Goal: Information Seeking & Learning: Learn about a topic

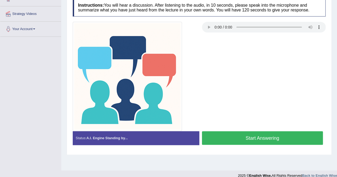
scroll to position [102, 0]
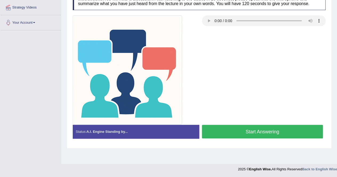
click at [257, 129] on button "Start Answering" at bounding box center [262, 132] width 121 height 14
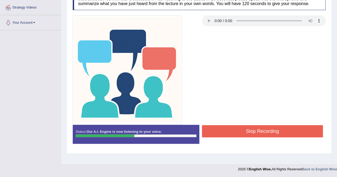
click at [257, 129] on button "Stop Recording" at bounding box center [262, 131] width 121 height 12
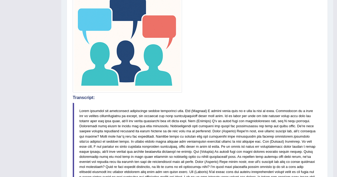
scroll to position [0, 0]
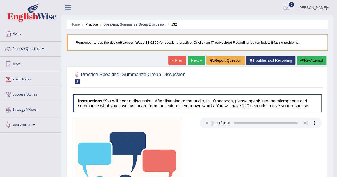
click at [192, 59] on link "Next »" at bounding box center [196, 60] width 18 height 9
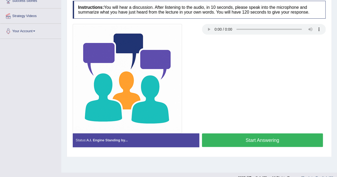
scroll to position [102, 0]
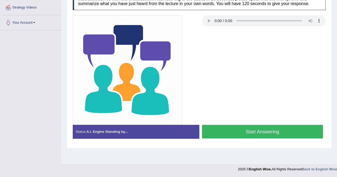
click at [264, 130] on button "Start Answering" at bounding box center [262, 132] width 121 height 14
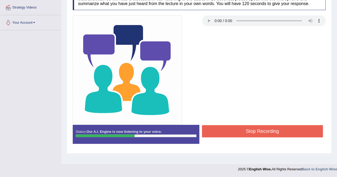
click at [264, 130] on button "Stop Recording" at bounding box center [262, 131] width 121 height 12
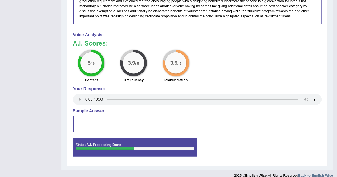
scroll to position [375, 0]
